Goal: Transaction & Acquisition: Purchase product/service

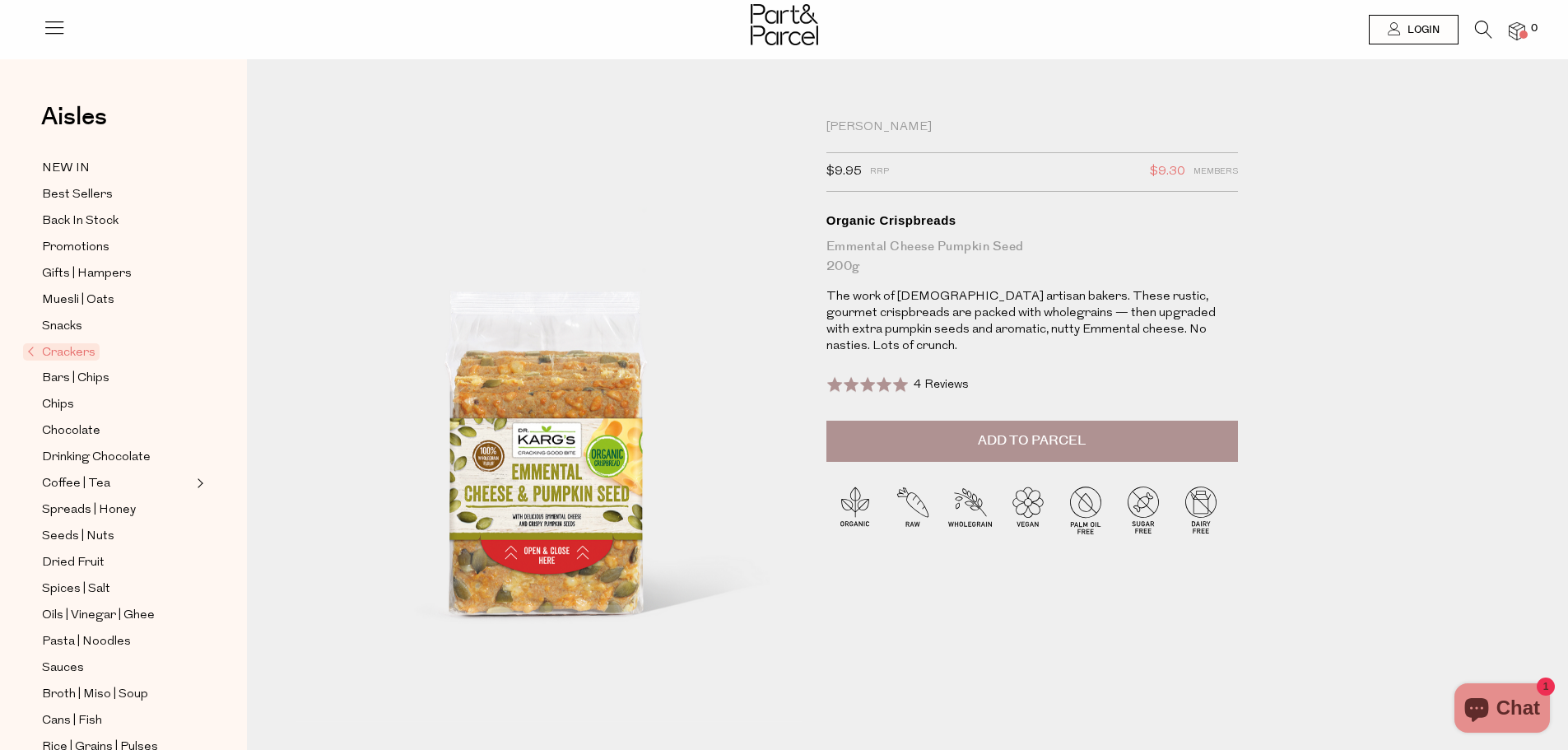
click at [871, 131] on div "[PERSON_NAME]" at bounding box center [1033, 128] width 412 height 17
click at [1475, 36] on icon at bounding box center [1483, 29] width 18 height 18
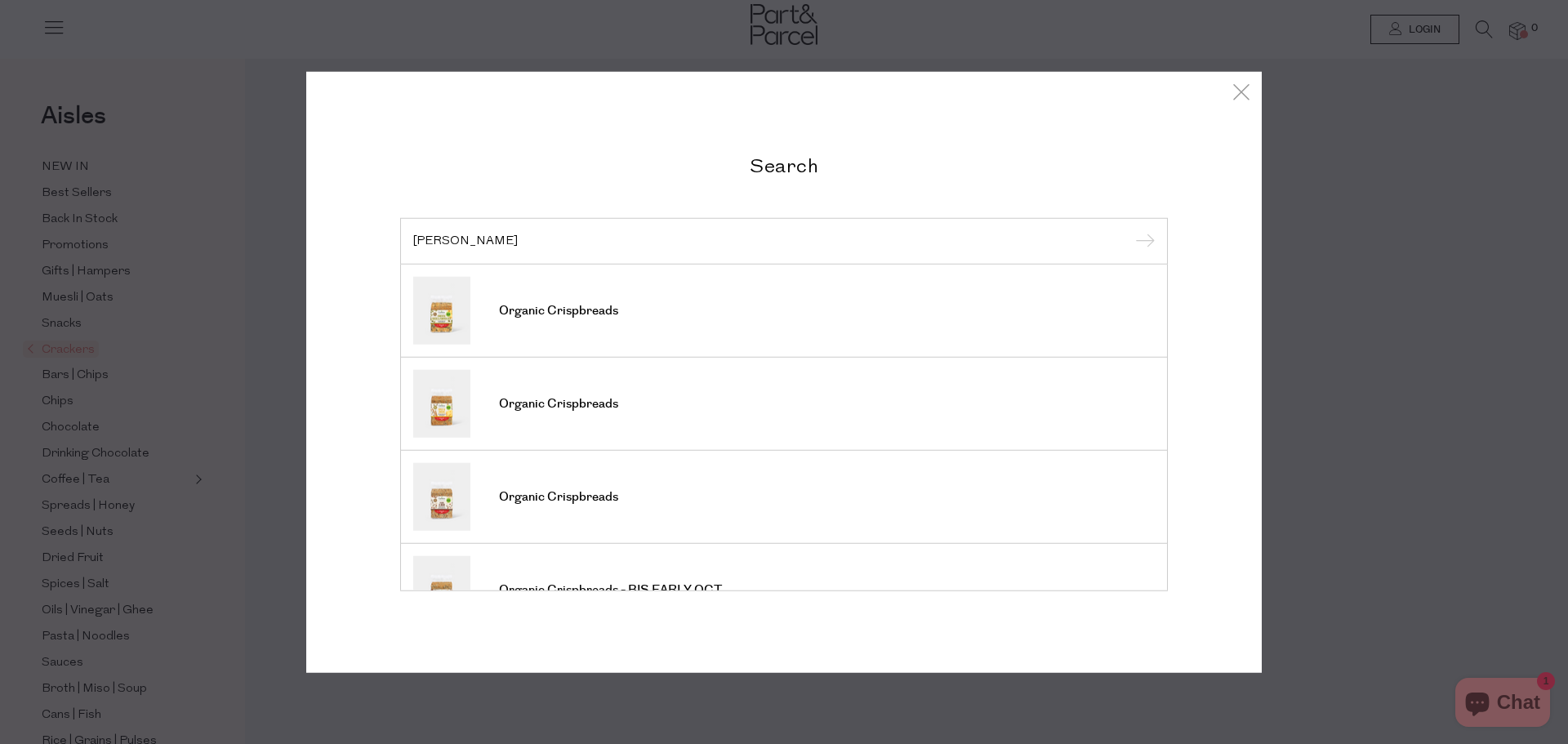
type input "[PERSON_NAME]"
click at [1130, 229] on input "submit" at bounding box center [1142, 242] width 24 height 24
